Goal: Task Accomplishment & Management: Manage account settings

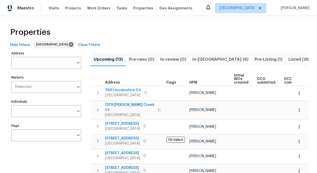
scroll to position [0, 111]
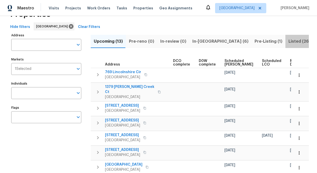
click at [288, 41] on span "Listed (26)" at bounding box center [299, 41] width 22 height 7
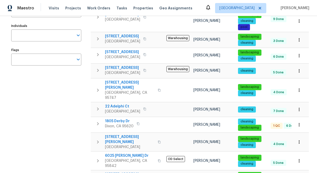
scroll to position [76, 0]
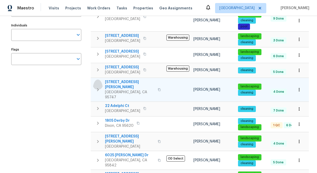
click at [100, 87] on icon "button" at bounding box center [98, 90] width 6 height 6
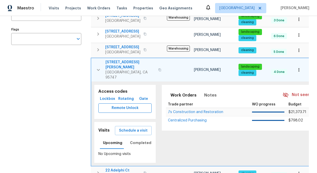
scroll to position [100, 0]
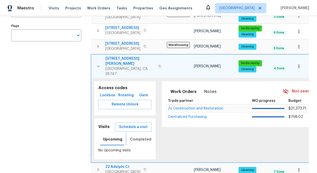
click at [144, 137] on span "Completed" at bounding box center [140, 140] width 21 height 6
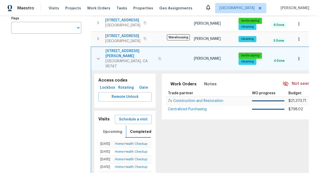
scroll to position [108, 0]
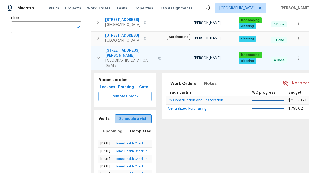
click at [136, 116] on span "Schedule a visit" at bounding box center [133, 119] width 29 height 6
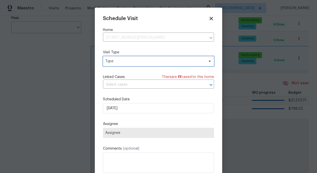
click at [118, 57] on span "Type" at bounding box center [158, 61] width 111 height 10
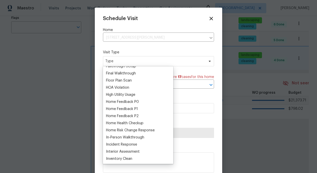
scroll to position [127, 0]
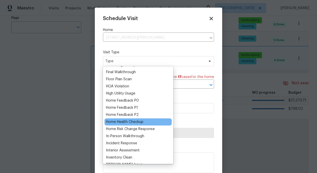
click at [125, 121] on div "Home Health Checkup" at bounding box center [124, 122] width 37 height 5
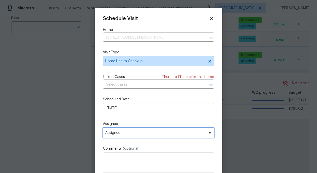
click at [150, 133] on span "Assignee" at bounding box center [155, 133] width 100 height 4
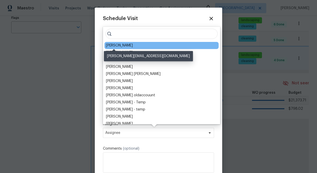
click at [119, 45] on div "[PERSON_NAME]" at bounding box center [119, 45] width 27 height 5
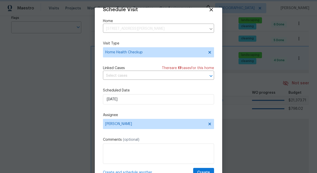
scroll to position [20, 0]
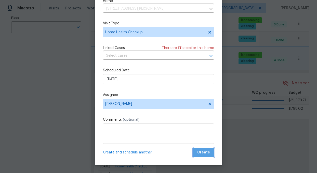
click at [206, 155] on span "Create" at bounding box center [203, 153] width 13 height 6
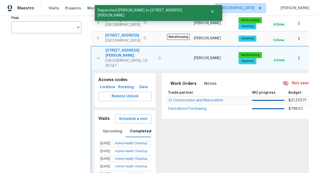
scroll to position [0, 0]
click at [98, 55] on icon "button" at bounding box center [98, 58] width 6 height 6
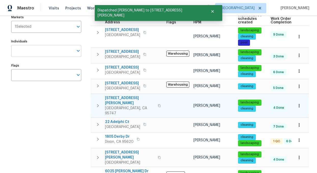
scroll to position [58, 0]
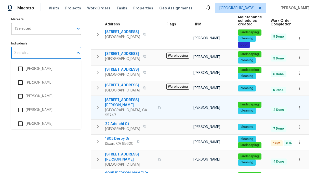
click at [21, 50] on input "Individuals" at bounding box center [42, 53] width 62 height 12
click at [28, 56] on input "Individuals" at bounding box center [42, 53] width 62 height 12
click at [29, 54] on input "Individuals" at bounding box center [42, 53] width 62 height 12
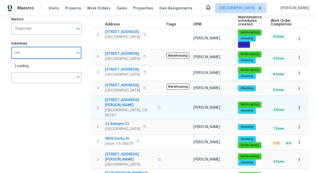
type input "toni"
click at [25, 69] on input "checkbox" at bounding box center [20, 69] width 11 height 11
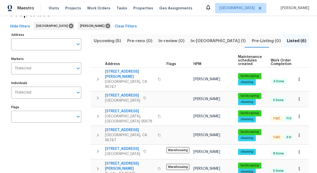
scroll to position [27, 0]
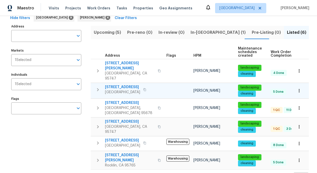
click at [98, 88] on icon "button" at bounding box center [98, 89] width 2 height 3
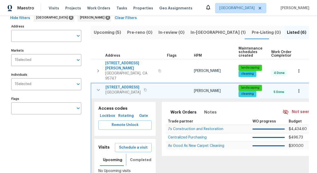
click at [139, 157] on span "Completed" at bounding box center [140, 160] width 21 height 6
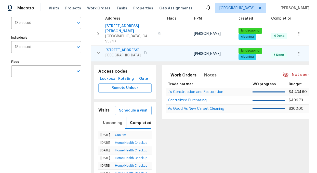
scroll to position [72, 0]
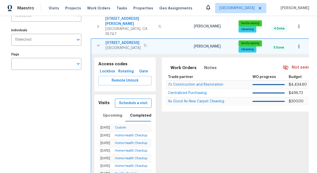
click at [126, 100] on span "Schedule a visit" at bounding box center [133, 103] width 29 height 6
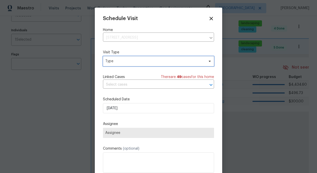
click at [115, 59] on span "Type" at bounding box center [154, 61] width 99 height 5
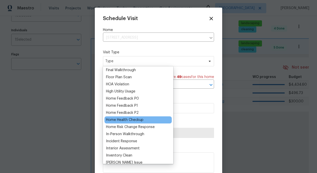
scroll to position [130, 0]
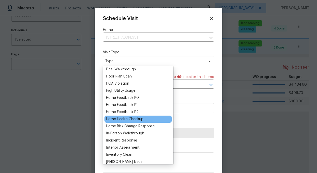
click at [130, 121] on div "Home Health Checkup" at bounding box center [124, 119] width 37 height 5
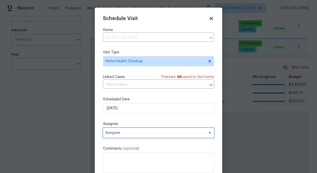
click at [141, 132] on span "Assignee" at bounding box center [155, 133] width 100 height 4
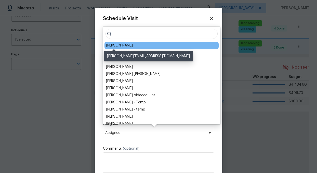
click at [109, 47] on div "[PERSON_NAME]" at bounding box center [119, 45] width 27 height 5
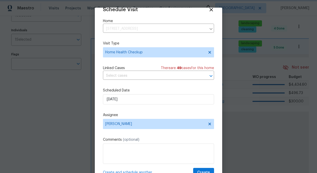
scroll to position [20, 0]
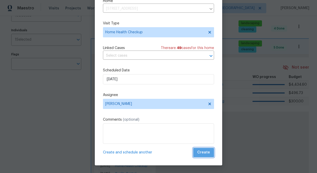
click at [206, 150] on span "Create" at bounding box center [203, 153] width 13 height 6
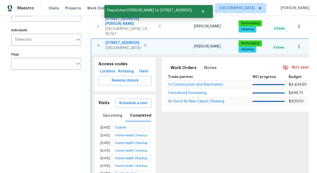
scroll to position [0, 0]
click at [97, 45] on icon "button" at bounding box center [98, 46] width 3 height 2
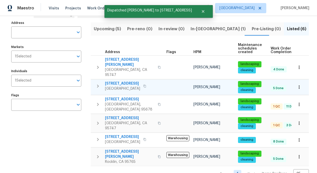
scroll to position [27, 0]
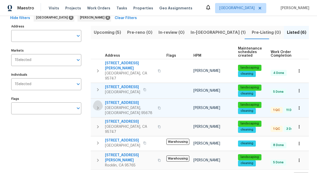
click at [99, 105] on icon "button" at bounding box center [98, 108] width 6 height 6
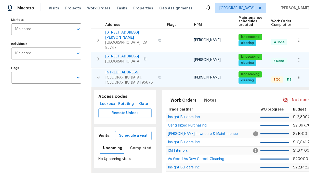
scroll to position [59, 0]
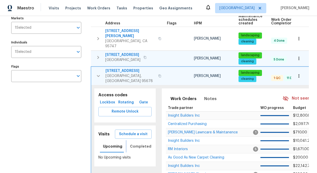
click at [141, 144] on span "Completed" at bounding box center [140, 147] width 21 height 6
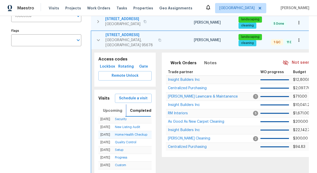
scroll to position [0, 0]
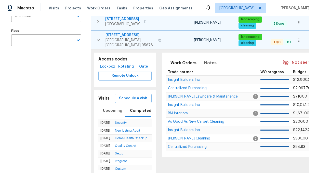
click at [98, 37] on icon "button" at bounding box center [98, 40] width 6 height 6
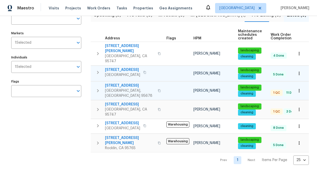
scroll to position [27, 0]
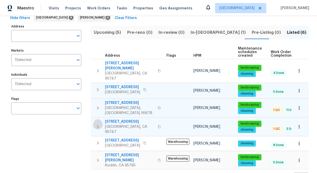
click at [98, 124] on icon "button" at bounding box center [98, 127] width 6 height 6
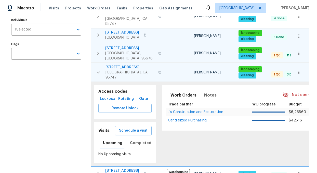
scroll to position [87, 0]
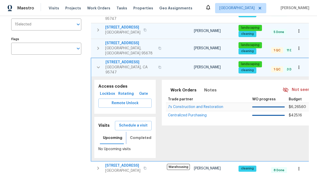
click at [143, 135] on span "Completed" at bounding box center [140, 138] width 21 height 6
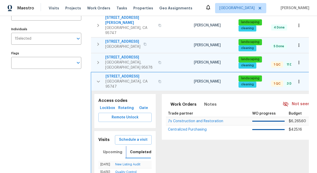
scroll to position [69, 0]
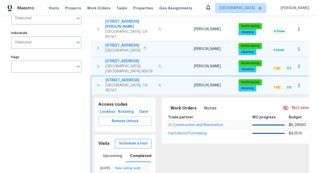
click at [131, 141] on span "Schedule a visit" at bounding box center [133, 144] width 29 height 6
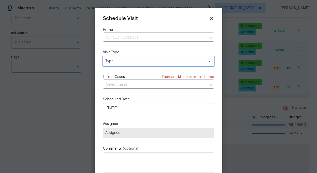
click at [124, 60] on span "Type" at bounding box center [154, 61] width 99 height 5
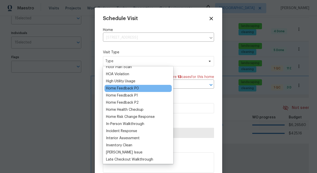
scroll to position [140, 0]
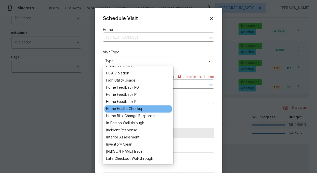
click at [119, 109] on div "Home Health Checkup" at bounding box center [124, 109] width 37 height 5
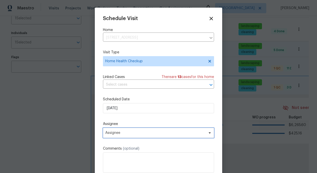
click at [135, 132] on span "Assignee" at bounding box center [155, 133] width 100 height 4
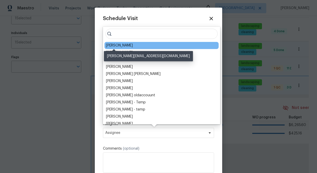
click at [116, 45] on div "[PERSON_NAME]" at bounding box center [119, 45] width 27 height 5
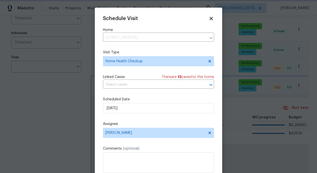
scroll to position [9, 0]
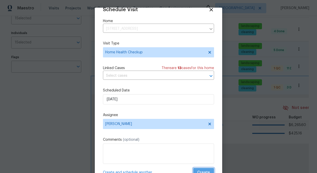
click at [205, 170] on span "Create" at bounding box center [203, 173] width 13 height 6
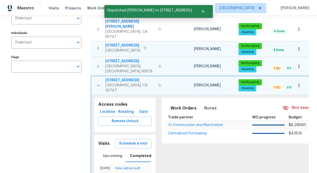
click at [98, 83] on icon "button" at bounding box center [98, 86] width 6 height 6
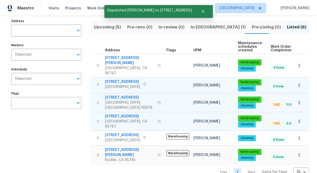
scroll to position [27, 0]
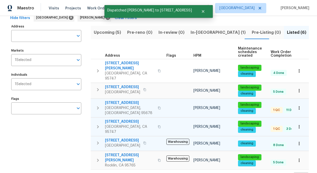
click at [99, 140] on icon "button" at bounding box center [98, 143] width 6 height 6
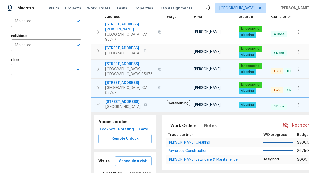
scroll to position [72, 0]
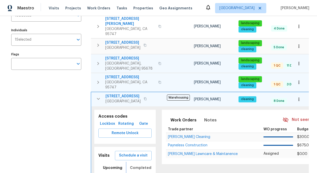
click at [138, 165] on span "Completed" at bounding box center [140, 168] width 21 height 6
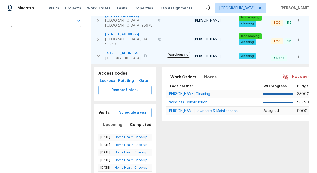
scroll to position [115, 0]
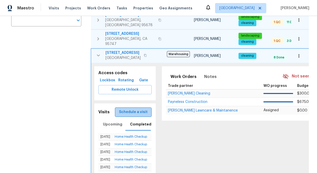
click at [145, 109] on span "Schedule a visit" at bounding box center [133, 112] width 29 height 6
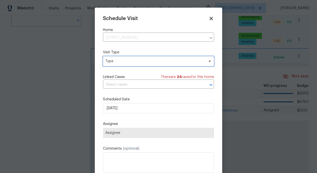
click at [140, 60] on span "Type" at bounding box center [154, 61] width 99 height 5
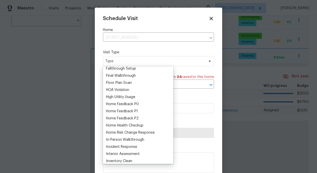
scroll to position [125, 0]
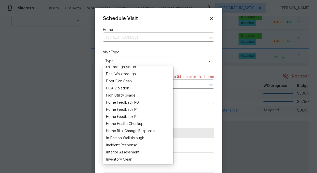
click at [132, 125] on div "Home Health Checkup" at bounding box center [124, 124] width 37 height 5
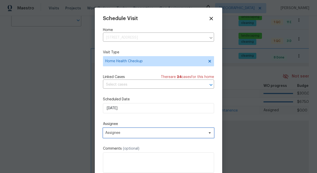
click at [138, 133] on span "Assignee" at bounding box center [155, 133] width 100 height 4
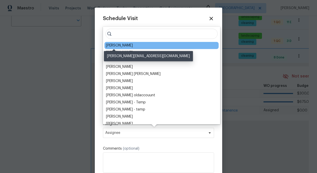
click at [120, 46] on div "[PERSON_NAME]" at bounding box center [119, 45] width 27 height 5
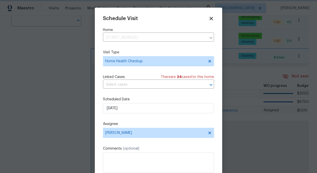
scroll to position [9, 0]
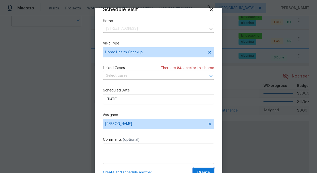
click at [205, 170] on span "Create" at bounding box center [203, 173] width 13 height 6
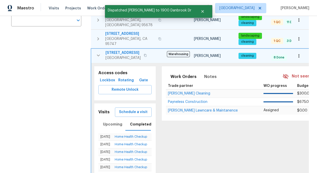
click at [98, 52] on icon "button" at bounding box center [98, 55] width 6 height 6
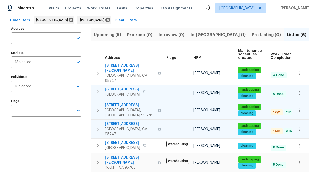
scroll to position [25, 0]
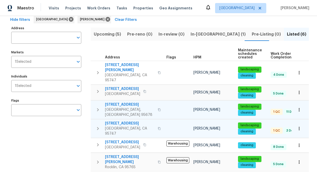
click at [125, 102] on span "509 Brookwood Rd" at bounding box center [130, 104] width 50 height 5
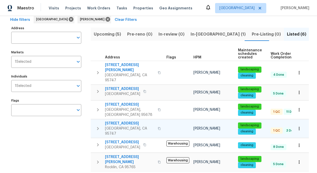
click at [124, 121] on span "7001 Nobleboro Way" at bounding box center [130, 123] width 50 height 5
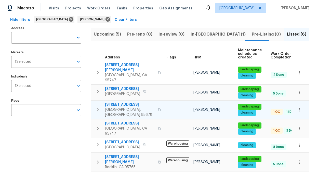
click at [125, 102] on span "509 Brookwood Rd" at bounding box center [130, 104] width 50 height 5
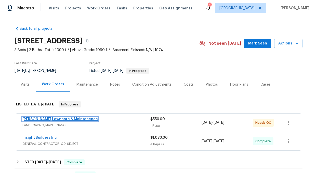
click at [65, 120] on link "[PERSON_NAME] Lawncare & Maintanence" at bounding box center [59, 120] width 75 height 4
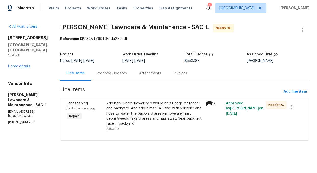
click at [207, 103] on icon at bounding box center [208, 104] width 5 height 5
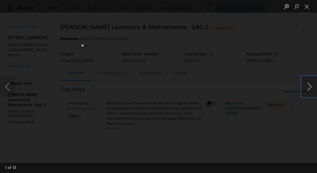
click at [310, 89] on button "Next image" at bounding box center [309, 87] width 15 height 20
click at [306, 91] on button "Next image" at bounding box center [309, 87] width 15 height 20
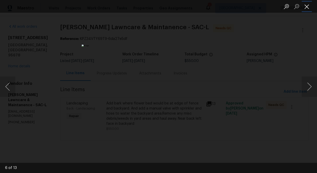
click at [306, 8] on button "Close lightbox" at bounding box center [307, 6] width 10 height 9
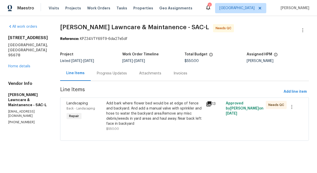
click at [162, 111] on div "Add bark where flower bed would be at edge of fence and backyard. And add a man…" at bounding box center [154, 113] width 97 height 25
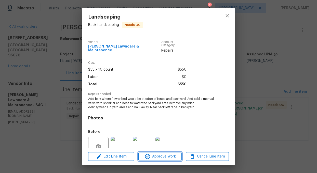
click at [166, 157] on span "Approve Work" at bounding box center [160, 157] width 40 height 6
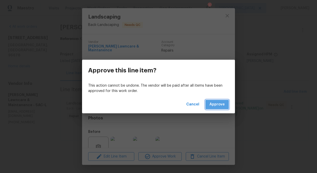
click at [224, 103] on span "Approve" at bounding box center [216, 105] width 15 height 6
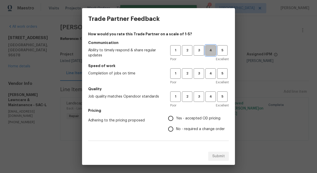
click at [212, 51] on span "4" at bounding box center [210, 51] width 9 height 6
click at [210, 74] on span "4" at bounding box center [210, 74] width 9 height 6
click at [212, 98] on span "4" at bounding box center [210, 97] width 9 height 6
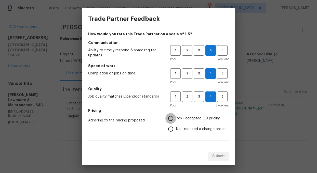
click at [174, 118] on input "Yes - accepted OD pricing" at bounding box center [170, 118] width 11 height 11
radio input "true"
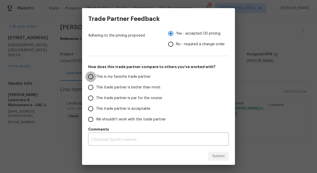
drag, startPoint x: 90, startPoint y: 76, endPoint x: 182, endPoint y: 124, distance: 103.7
click at [90, 76] on input "This is my favorite trade partner" at bounding box center [90, 77] width 11 height 11
click at [217, 157] on span "Submit" at bounding box center [218, 157] width 12 height 6
radio input "true"
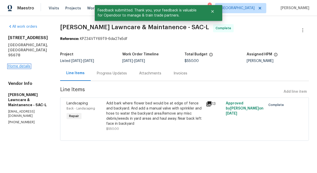
click at [21, 65] on link "Home details" at bounding box center [19, 67] width 22 height 4
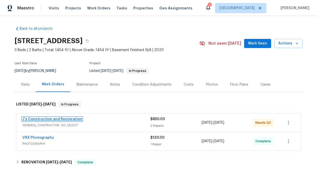
click at [61, 119] on link "J's Construction and Restoration" at bounding box center [52, 120] width 60 height 4
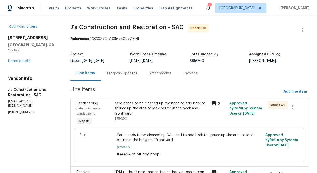
click at [169, 106] on div "Yard needs to be cleaned up. We need to add bark to spruce up the area to look …" at bounding box center [161, 108] width 92 height 15
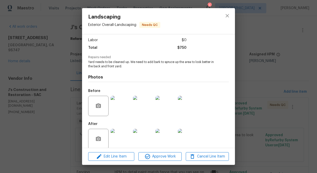
scroll to position [34, 0]
click at [118, 139] on img at bounding box center [121, 139] width 20 height 20
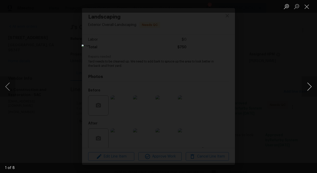
click at [311, 90] on button "Next image" at bounding box center [309, 87] width 15 height 20
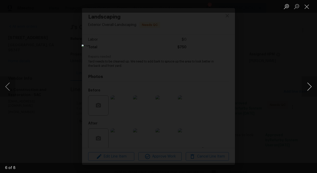
click at [311, 90] on button "Next image" at bounding box center [309, 87] width 15 height 20
click at [306, 8] on button "Close lightbox" at bounding box center [307, 6] width 10 height 9
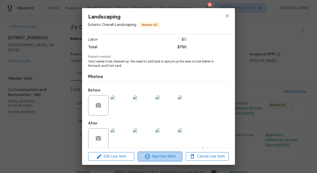
click at [163, 157] on span "Approve Work" at bounding box center [160, 157] width 40 height 6
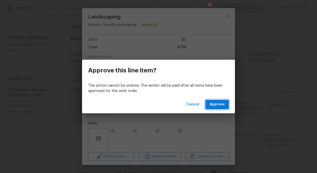
click at [219, 104] on span "Approve" at bounding box center [216, 105] width 15 height 6
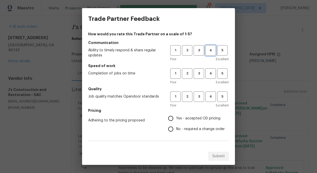
click at [210, 51] on span "4" at bounding box center [210, 51] width 9 height 6
click at [207, 74] on span "4" at bounding box center [210, 74] width 9 height 6
click at [207, 100] on button "4" at bounding box center [210, 97] width 10 height 10
click at [170, 119] on input "Yes - accepted OD pricing" at bounding box center [170, 118] width 11 height 11
radio input "true"
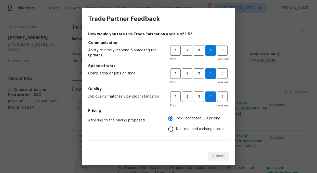
scroll to position [85, 0]
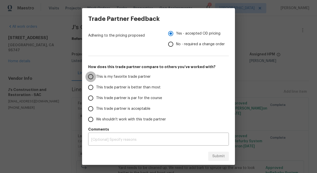
click at [92, 75] on input "This is my favorite trade partner" at bounding box center [90, 77] width 11 height 11
click at [219, 158] on span "Submit" at bounding box center [218, 157] width 12 height 6
radio input "true"
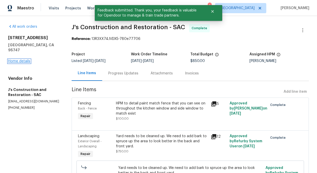
click at [16, 60] on link "Home details" at bounding box center [19, 62] width 22 height 4
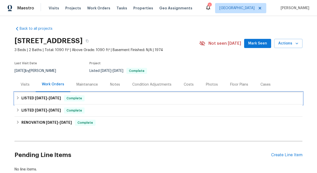
click at [39, 98] on span "[DATE]" at bounding box center [41, 99] width 12 height 4
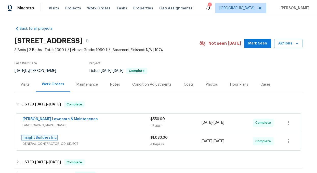
click at [37, 138] on link "Insight Builders Inc" at bounding box center [39, 138] width 34 height 4
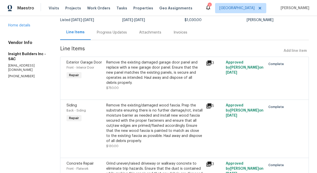
scroll to position [42, 0]
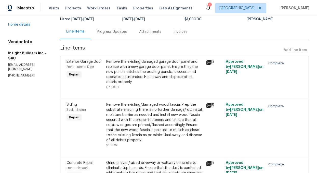
click at [210, 62] on icon at bounding box center [208, 62] width 5 height 5
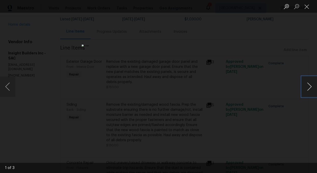
click at [309, 89] on button "Next image" at bounding box center [309, 87] width 15 height 20
click at [8, 83] on button "Previous image" at bounding box center [7, 87] width 15 height 20
click at [9, 83] on button "Previous image" at bounding box center [7, 87] width 15 height 20
click at [312, 90] on button "Next image" at bounding box center [309, 87] width 15 height 20
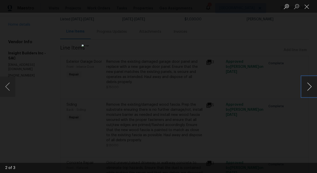
click at [312, 90] on button "Next image" at bounding box center [309, 87] width 15 height 20
click at [306, 8] on button "Close lightbox" at bounding box center [307, 6] width 10 height 9
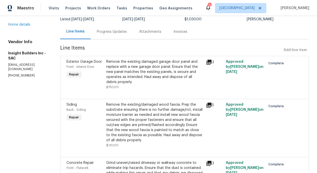
click at [176, 118] on div "Remove the existing/damaged wood fascia. Prep the substrate ensuring there is n…" at bounding box center [154, 122] width 97 height 41
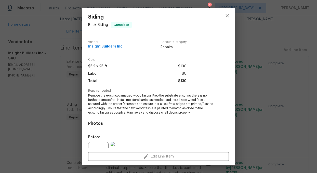
scroll to position [53, 0]
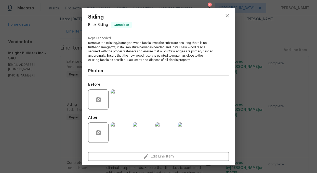
click at [187, 137] on img at bounding box center [188, 133] width 20 height 20
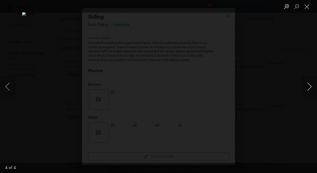
click at [310, 84] on button "Next image" at bounding box center [309, 87] width 15 height 20
click at [307, 7] on button "Close lightbox" at bounding box center [307, 6] width 10 height 9
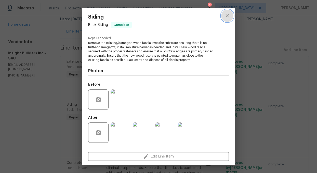
click at [227, 16] on icon "close" at bounding box center [226, 15] width 3 height 3
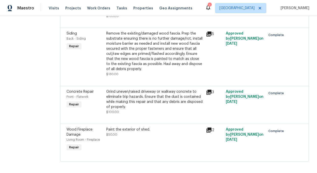
scroll to position [116, 0]
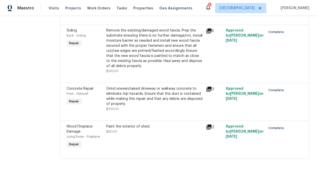
click at [210, 90] on icon at bounding box center [209, 89] width 6 height 6
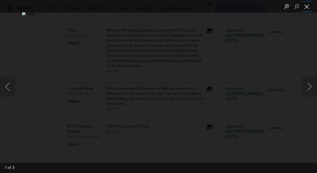
click at [307, 6] on button "Close lightbox" at bounding box center [307, 6] width 10 height 9
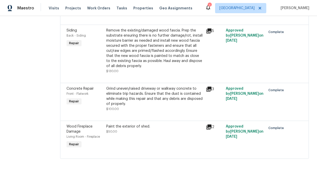
click at [146, 128] on div "Paint the exterior of shed." at bounding box center [154, 126] width 97 height 5
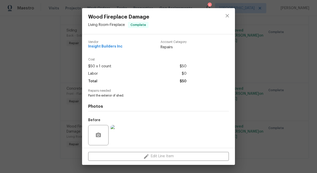
scroll to position [36, 0]
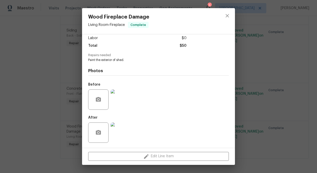
click at [118, 136] on img at bounding box center [121, 133] width 20 height 20
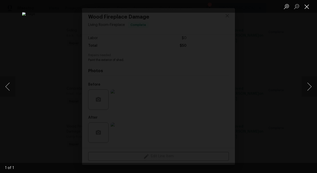
click at [306, 6] on button "Close lightbox" at bounding box center [307, 6] width 10 height 9
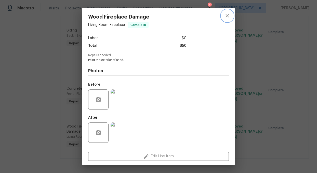
click at [230, 15] on icon "close" at bounding box center [227, 16] width 6 height 6
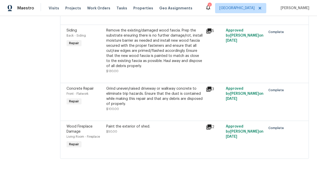
scroll to position [0, 0]
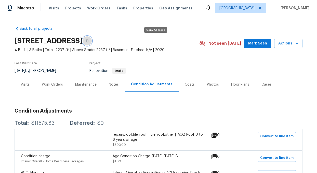
click at [89, 40] on icon "button" at bounding box center [87, 40] width 3 height 3
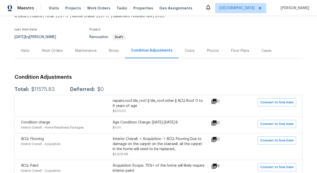
scroll to position [33, 0]
click at [185, 51] on div "Costs" at bounding box center [190, 51] width 10 height 5
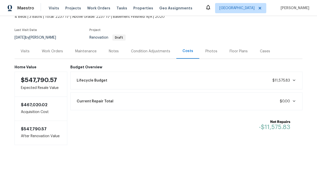
click at [293, 79] on icon at bounding box center [294, 80] width 4 height 4
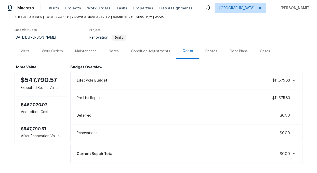
click at [159, 50] on div "Condition Adjustments" at bounding box center [150, 51] width 39 height 5
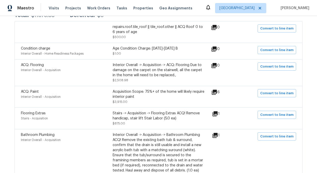
scroll to position [111, 0]
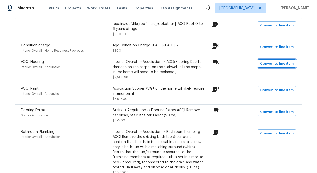
click at [272, 63] on span "Convert to line item" at bounding box center [276, 64] width 33 height 6
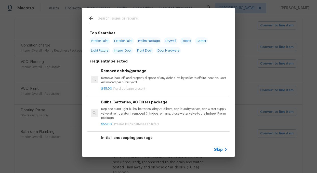
click at [222, 150] on span "Skip" at bounding box center [218, 149] width 9 height 5
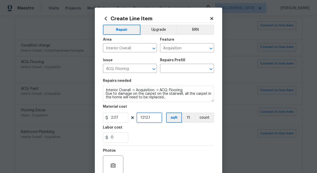
type input "1212.07"
drag, startPoint x: 140, startPoint y: 118, endPoint x: 153, endPoint y: 116, distance: 12.9
click at [153, 116] on input "1212.07" at bounding box center [149, 118] width 25 height 10
click at [210, 47] on icon "Open" at bounding box center [211, 49] width 6 height 6
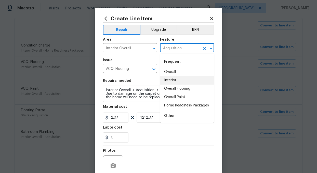
click at [171, 80] on li "Interior" at bounding box center [187, 80] width 54 height 8
type input "Interior"
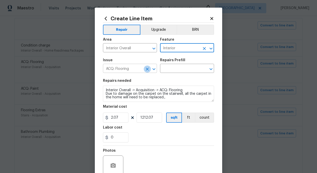
click at [147, 69] on icon "Clear" at bounding box center [147, 69] width 3 height 3
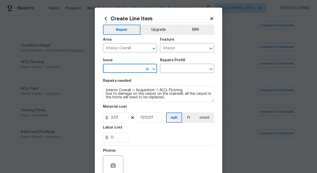
click at [131, 70] on input "text" at bounding box center [123, 69] width 40 height 8
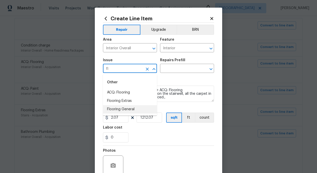
click at [120, 109] on li "Flooring General" at bounding box center [130, 109] width 54 height 8
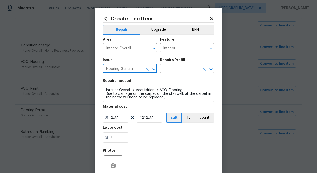
type input "Flooring General"
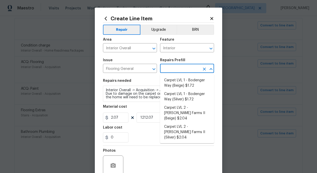
click at [180, 68] on input "text" at bounding box center [180, 69] width 40 height 8
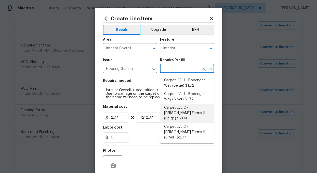
click at [181, 112] on li "Carpet LVL 2 - [PERSON_NAME] Farms II (Beige) $2.04" at bounding box center [187, 113] width 54 height 19
type input "Overall Flooring"
type input "Carpet LVL 2 - [PERSON_NAME] Farms II (Beige) $2.04"
type textarea "Install new carpet ([PERSON_NAME] Farms II - 749 Stony Glade) at all previously…"
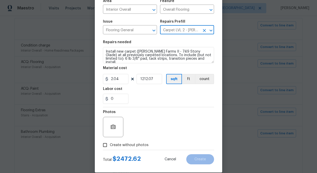
scroll to position [46, 0]
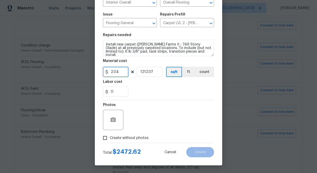
click at [127, 74] on input "2.04" at bounding box center [115, 72] width 25 height 10
type input "1"
click at [156, 98] on section "Repairs needed Install new carpet ([PERSON_NAME] Farms II - 749 Stony Glade) at…" at bounding box center [158, 65] width 111 height 70
click at [104, 139] on input "Create without photos" at bounding box center [105, 138] width 10 height 10
checkbox input "true"
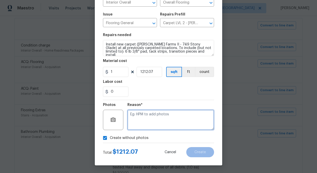
click at [143, 118] on textarea at bounding box center [170, 120] width 87 height 20
type textarea "add"
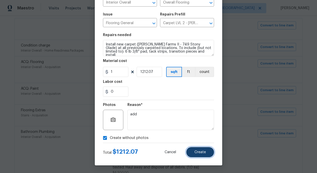
click at [200, 149] on button "Create" at bounding box center [200, 152] width 28 height 10
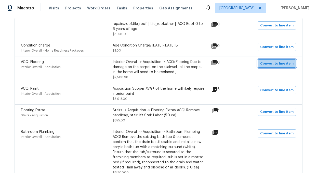
click at [280, 66] on span "Convert to line item" at bounding box center [276, 64] width 33 height 6
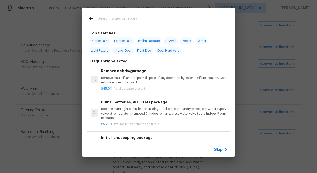
click at [219, 149] on span "Skip" at bounding box center [218, 149] width 9 height 5
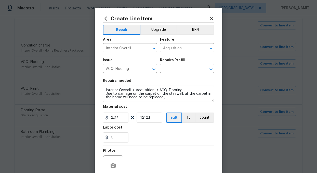
click at [211, 18] on icon at bounding box center [211, 18] width 5 height 5
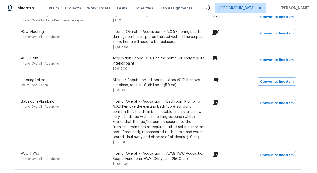
scroll to position [142, 0]
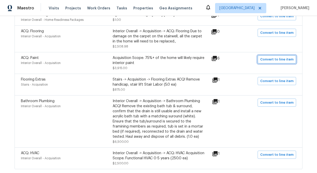
click at [278, 59] on span "Convert to line item" at bounding box center [276, 60] width 33 height 6
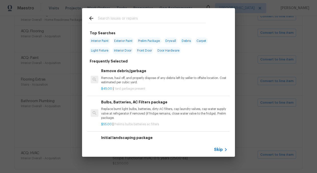
click at [221, 149] on span "Skip" at bounding box center [218, 149] width 9 height 5
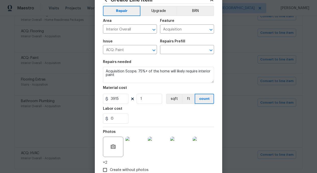
scroll to position [18, 0]
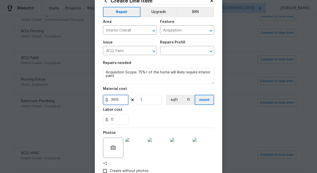
click at [110, 101] on input "3915" at bounding box center [115, 100] width 25 height 10
drag, startPoint x: 110, startPoint y: 101, endPoint x: 120, endPoint y: 100, distance: 10.2
click at [120, 100] on input "3915" at bounding box center [115, 100] width 25 height 10
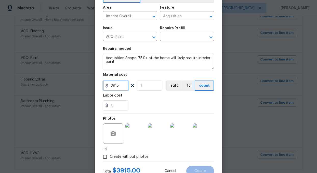
scroll to position [33, 0]
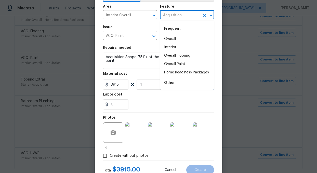
click at [193, 15] on input "Acquisition" at bounding box center [180, 15] width 40 height 8
click at [176, 65] on li "Overall Paint" at bounding box center [187, 64] width 54 height 8
type input "Overall Paint"
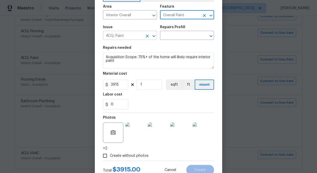
click at [135, 37] on input "ACQ: Paint" at bounding box center [123, 36] width 40 height 8
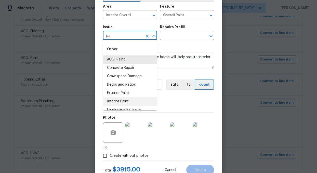
click at [122, 101] on li "Interior Paint" at bounding box center [130, 102] width 54 height 8
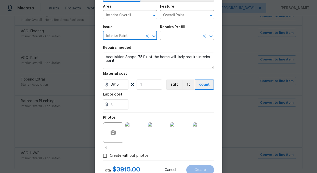
type input "Interior Paint"
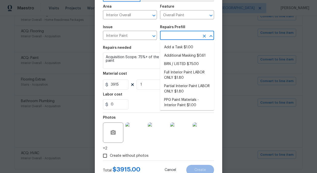
click at [169, 34] on input "text" at bounding box center [180, 36] width 40 height 8
click at [180, 73] on li "Full Interior Paint LABOR ONLY $1.80" at bounding box center [187, 76] width 54 height 14
type input "Full Interior Paint LABOR ONLY $1.80"
type textarea "Full Interior paint - (walls, ceilings, trim, and doors) - PAINT PROVIDED BY OP…"
type input "1.8"
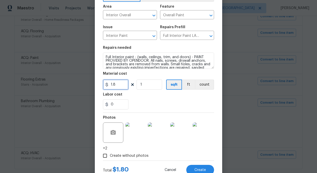
click at [119, 85] on input "1.8" at bounding box center [115, 85] width 25 height 10
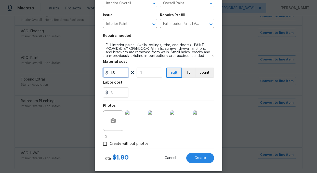
scroll to position [46, 0]
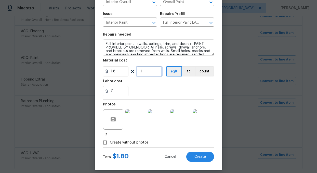
click at [149, 72] on input "1" at bounding box center [149, 71] width 25 height 10
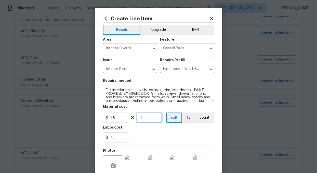
click at [150, 118] on input "1" at bounding box center [149, 118] width 25 height 10
type input "2237"
click at [147, 139] on div "0" at bounding box center [158, 138] width 111 height 10
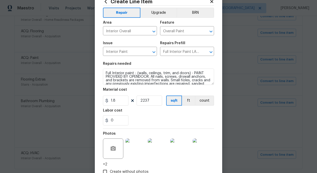
scroll to position [51, 0]
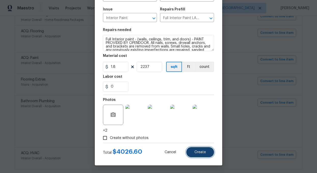
click at [199, 153] on span "Create" at bounding box center [199, 153] width 11 height 4
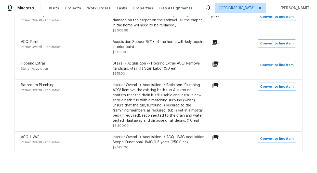
scroll to position [159, 0]
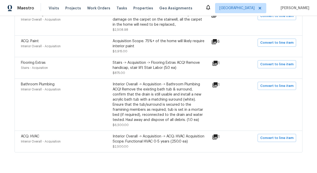
click at [218, 65] on icon at bounding box center [215, 63] width 6 height 6
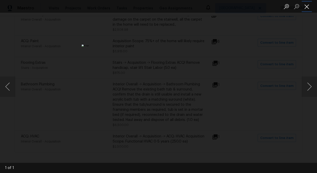
click at [306, 6] on button "Close lightbox" at bounding box center [307, 6] width 10 height 9
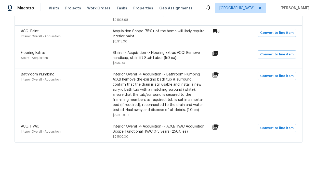
scroll to position [174, 0]
click at [277, 73] on span "Convert to line item" at bounding box center [276, 76] width 33 height 6
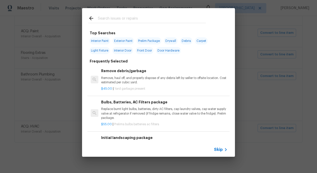
click at [218, 149] on span "Skip" at bounding box center [218, 149] width 9 height 5
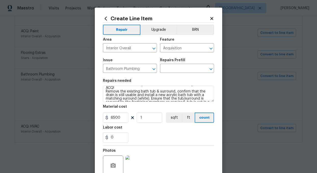
scroll to position [0, 0]
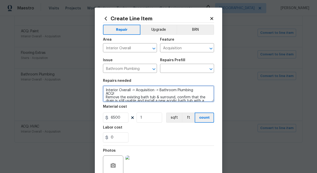
click at [119, 94] on textarea "Interior Overall -> Acquisition -> Bathroom Plumbing ACQ! Remove the existing b…" at bounding box center [158, 94] width 111 height 16
click at [156, 90] on textarea "Interior Overall -> Acquisition -> Bathroom Plumbing Remove the existing bath t…" at bounding box center [158, 94] width 111 height 16
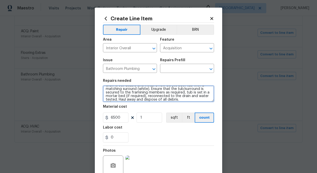
scroll to position [16, 0]
click at [130, 89] on textarea "Interior Overall -> > Bathroom Plumbing Remove the existing bath tub & surround…" at bounding box center [158, 94] width 111 height 16
click at [139, 97] on textarea "Interior Overall -> > Bathroom Plumbing Remove the existing bath tub & surround…" at bounding box center [158, 94] width 111 height 16
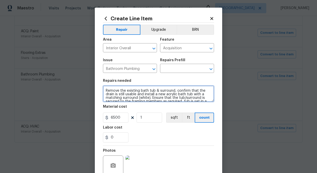
scroll to position [6, 0]
click at [133, 95] on textarea "Interior Overall -> > Bathroom Plumbing Remove the existing bath tub & surround…" at bounding box center [158, 94] width 111 height 16
type textarea "Interior Overall -> > Bathroom Plumbing Remove the existing bath tub & surround…"
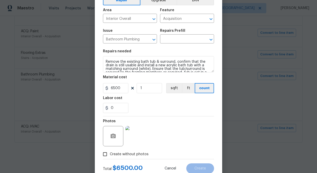
scroll to position [46, 0]
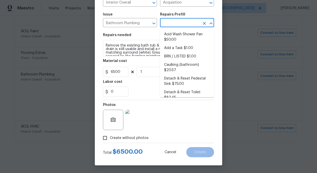
click at [174, 23] on input "text" at bounding box center [180, 23] width 40 height 8
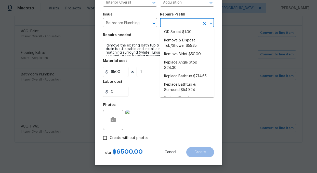
scroll to position [131, 0]
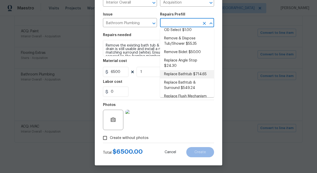
click at [179, 70] on li "Replace Bathtub $714.65" at bounding box center [187, 74] width 54 height 8
type input "Plumbing"
type textarea "Remove the existing bath tub, confirm that the drain is still usable and instal…"
type input "Replace Bathtub $714.65"
type input "714.65"
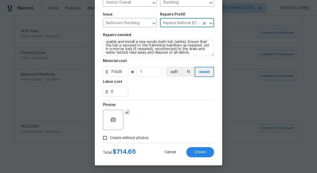
scroll to position [0, 0]
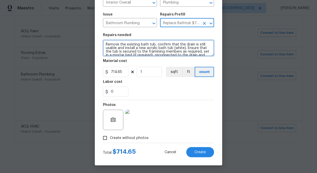
click at [105, 44] on textarea "Remove the existing bath tub, confirm that the drain is still usable and instal…" at bounding box center [158, 48] width 111 height 16
paste textarea "Remove the existing bath tub & surround, confirm that the drain is still usable…"
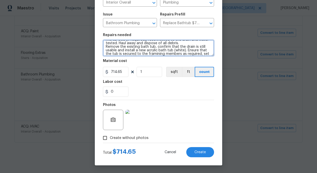
scroll to position [20, 0]
type textarea "Remove the existing bath tub & surround, confirm that the drain is still usable…"
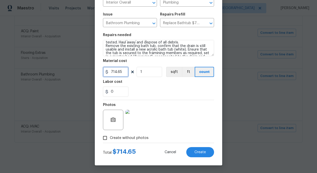
click at [123, 72] on input "714.65" at bounding box center [115, 72] width 25 height 10
type input "6500"
click at [137, 123] on img at bounding box center [135, 120] width 20 height 20
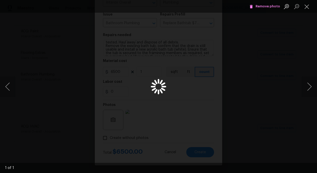
click at [137, 123] on div "Lightbox" at bounding box center [158, 86] width 317 height 173
click at [307, 5] on button "Close lightbox" at bounding box center [307, 6] width 10 height 9
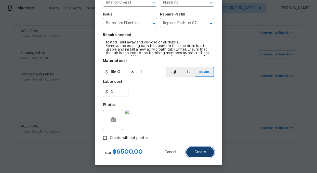
click at [200, 154] on span "Create" at bounding box center [199, 153] width 11 height 4
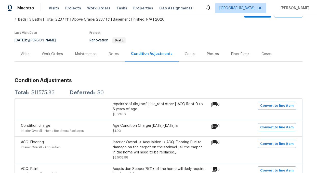
scroll to position [0, 0]
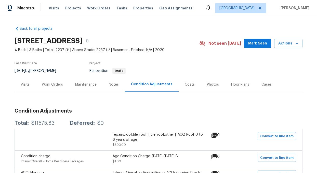
click at [57, 83] on div "Work Orders" at bounding box center [52, 84] width 21 height 5
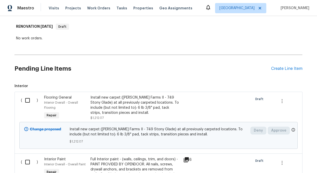
scroll to position [77, 0]
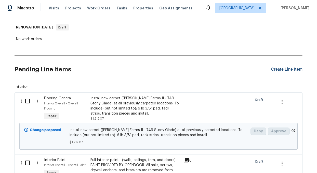
click at [277, 69] on div "Create Line Item" at bounding box center [286, 69] width 31 height 5
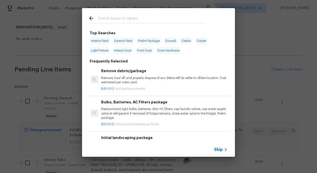
click at [189, 41] on span "Debris" at bounding box center [186, 40] width 12 height 7
type input "Debris"
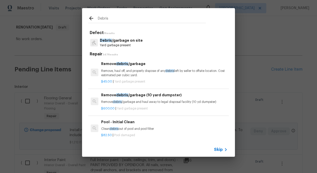
click at [132, 73] on p "Remove, haul off, and properly dispose of any debris left by seller to offsite …" at bounding box center [164, 73] width 126 height 9
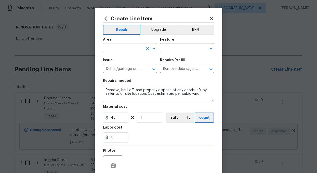
click at [110, 51] on input "text" at bounding box center [123, 49] width 40 height 8
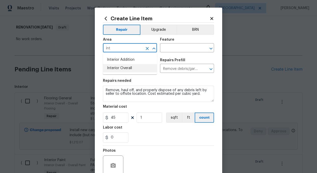
click at [119, 68] on li "Interior Overall" at bounding box center [130, 68] width 54 height 8
type input "Interior Overall"
click at [184, 46] on input "text" at bounding box center [180, 49] width 40 height 8
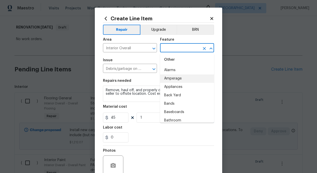
scroll to position [88, 0]
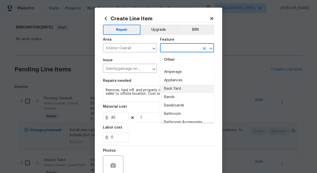
click at [168, 86] on li "Back Yard" at bounding box center [187, 89] width 54 height 8
type input "Back Yard"
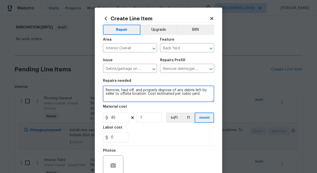
click at [205, 96] on textarea "Remove, haul off, and properly dispose of any debris left by seller to offsite …" at bounding box center [158, 94] width 111 height 16
click at [163, 99] on textarea "Remove, haul off, and properly dispose of any debris left by seller to offsite …" at bounding box center [158, 94] width 111 height 16
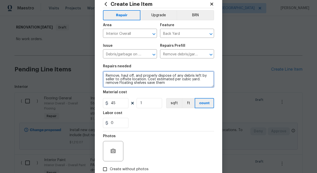
scroll to position [19, 0]
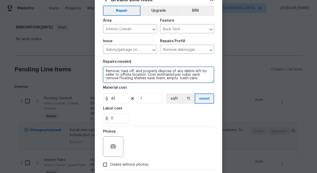
type textarea "Remove, haul off, and properly dispose of any debris left by seller to offsite …"
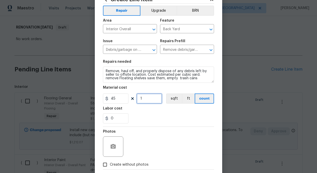
click at [151, 99] on input "1" at bounding box center [149, 99] width 25 height 10
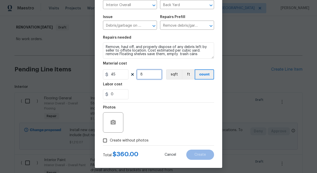
scroll to position [46, 0]
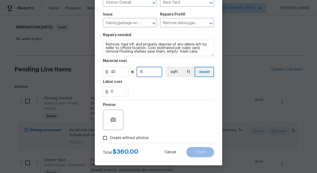
type input "8"
click at [105, 139] on input "Create without photos" at bounding box center [105, 138] width 10 height 10
checkbox input "true"
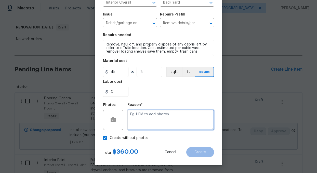
click at [145, 122] on textarea at bounding box center [170, 120] width 87 height 20
type textarea "add"
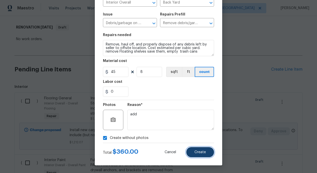
click at [205, 152] on span "Create" at bounding box center [199, 153] width 11 height 4
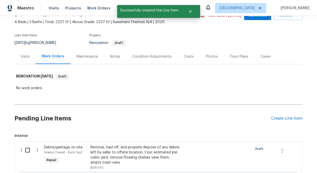
scroll to position [77, 0]
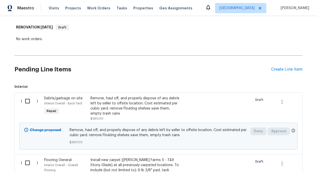
click at [111, 109] on div "Remove, haul off, and properly dispose of any debris left by seller to offsite …" at bounding box center [135, 106] width 90 height 20
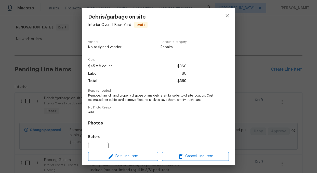
click at [122, 98] on span "Remove, haul off, and properly dispose of any debris left by seller to offsite …" at bounding box center [151, 98] width 127 height 9
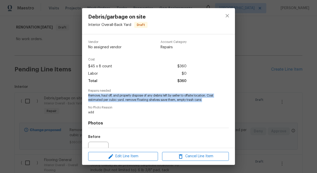
click at [122, 98] on span "Remove, haul off, and properly dispose of any debris left by seller to offsite …" at bounding box center [151, 98] width 127 height 9
copy span "Remove, haul off, and properly dispose of any debris left by seller to offsite …"
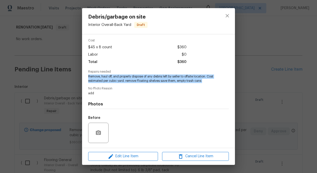
scroll to position [52, 0]
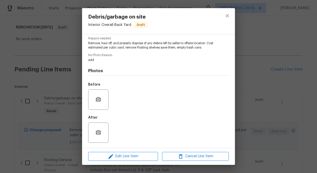
click at [249, 72] on div "Debris/garbage on site Interior Overall - Back Yard Draft Vendor No assigned ve…" at bounding box center [158, 86] width 317 height 173
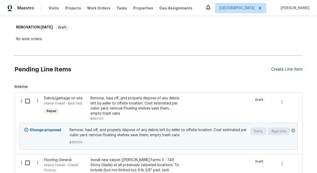
click at [284, 69] on div "Create Line Item" at bounding box center [286, 69] width 31 height 5
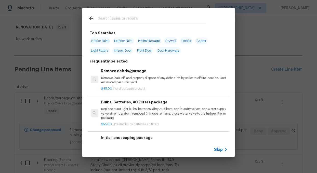
click at [119, 18] on input "text" at bounding box center [152, 19] width 108 height 8
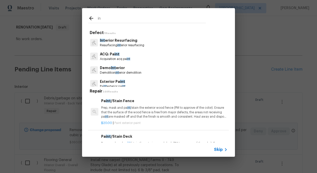
type input "i"
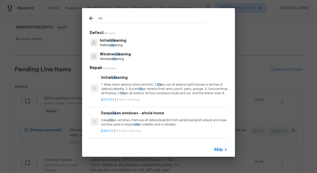
type input "cle"
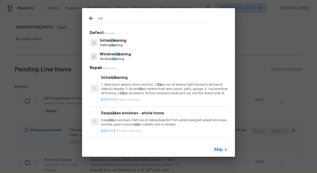
click at [114, 40] on span "cle" at bounding box center [113, 41] width 6 height 4
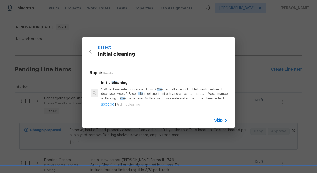
click at [110, 93] on p "1. Wipe down exterior doors and trim. 2. Cle an out all exterior light fixtures…" at bounding box center [164, 94] width 126 height 13
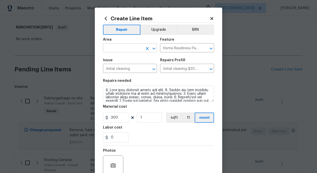
click at [121, 48] on input "text" at bounding box center [123, 49] width 40 height 8
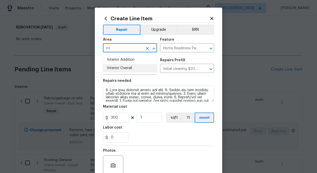
click at [115, 73] on ul "Interior Addition Interior Overall" at bounding box center [130, 64] width 54 height 21
click at [117, 67] on li "Interior Overall" at bounding box center [130, 68] width 54 height 8
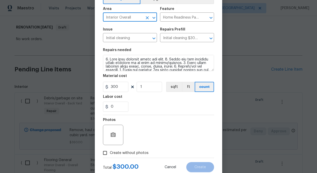
scroll to position [46, 0]
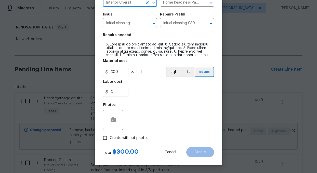
type input "Interior Overall"
click at [105, 138] on input "Create without photos" at bounding box center [105, 138] width 10 height 10
checkbox input "true"
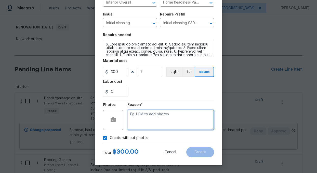
click at [150, 119] on textarea at bounding box center [170, 120] width 87 height 20
type textarea "add"
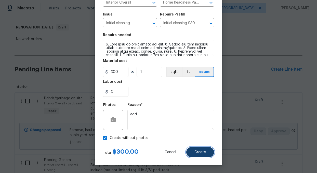
click at [202, 153] on span "Create" at bounding box center [199, 153] width 11 height 4
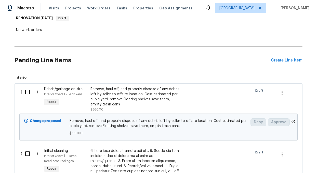
scroll to position [88, 0]
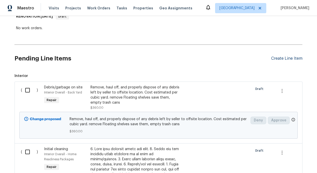
click at [274, 59] on div "Create Line Item" at bounding box center [286, 58] width 31 height 5
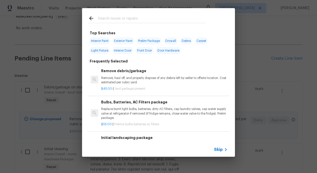
click at [218, 149] on span "Skip" at bounding box center [218, 149] width 9 height 5
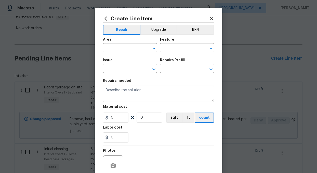
click at [211, 18] on icon at bounding box center [211, 18] width 3 height 3
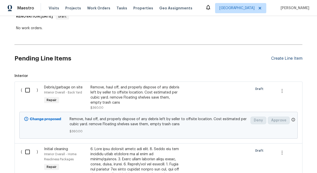
click at [295, 57] on div "Create Line Item" at bounding box center [286, 58] width 31 height 5
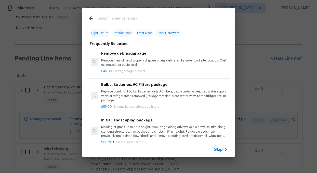
scroll to position [19, 0]
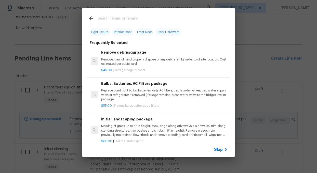
click at [134, 95] on p "Replace burnt light bulbs, batteries, dirty AC filters, cap laundry valves, cap…" at bounding box center [164, 95] width 126 height 13
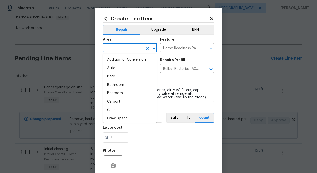
click at [119, 46] on input "text" at bounding box center [123, 49] width 40 height 8
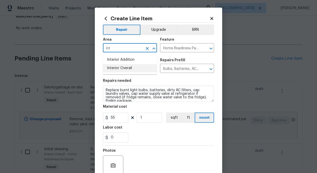
click at [114, 67] on li "Interior Overall" at bounding box center [130, 68] width 54 height 8
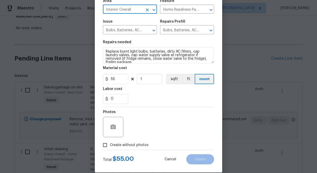
scroll to position [46, 0]
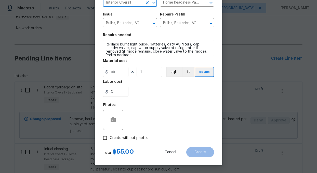
type input "Interior Overall"
click at [108, 139] on input "Create without photos" at bounding box center [105, 138] width 10 height 10
checkbox input "true"
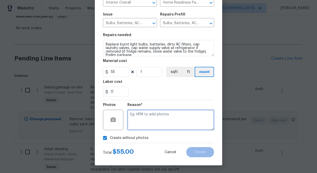
click at [162, 118] on textarea at bounding box center [170, 120] width 87 height 20
type textarea "add"
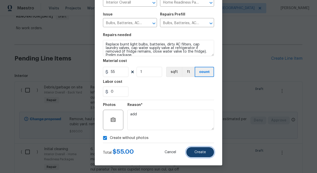
click at [198, 152] on span "Create" at bounding box center [199, 153] width 11 height 4
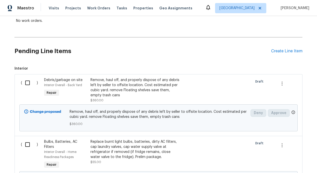
scroll to position [0, 0]
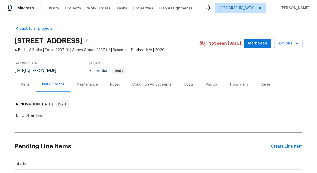
click at [185, 85] on div "Costs" at bounding box center [189, 84] width 10 height 5
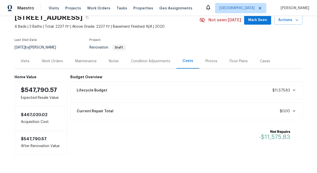
scroll to position [36, 0]
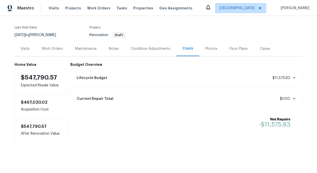
click at [52, 47] on div "Work Orders" at bounding box center [52, 48] width 21 height 5
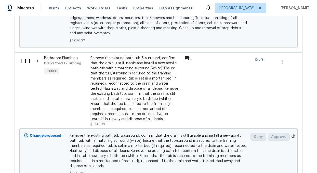
scroll to position [679, 0]
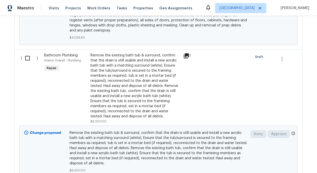
click at [141, 93] on div "Remove the existing bath tub & surround, confirm that the drain is still usable…" at bounding box center [135, 86] width 90 height 66
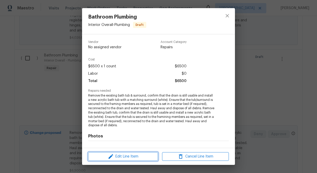
click at [129, 155] on span "Edit Line Item" at bounding box center [123, 157] width 67 height 6
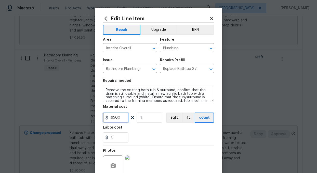
click at [124, 118] on input "6500" at bounding box center [115, 118] width 25 height 10
type input "6000"
click at [168, 136] on div "0" at bounding box center [158, 138] width 111 height 10
click at [167, 136] on div "0" at bounding box center [158, 138] width 111 height 10
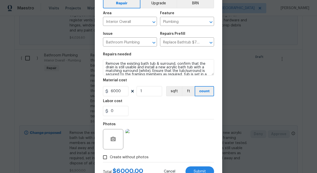
scroll to position [46, 0]
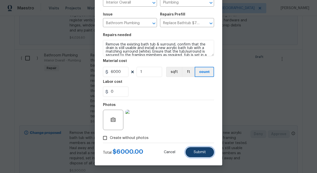
click at [205, 156] on button "Submit" at bounding box center [199, 152] width 29 height 10
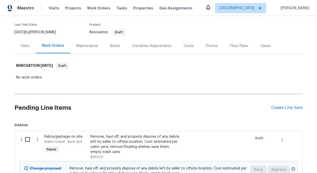
scroll to position [0, 0]
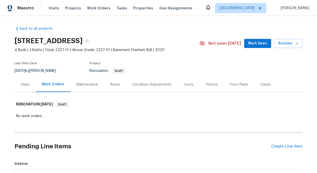
click at [185, 85] on div "Costs" at bounding box center [189, 84] width 10 height 5
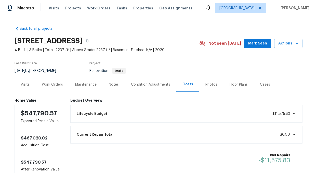
scroll to position [36, 0]
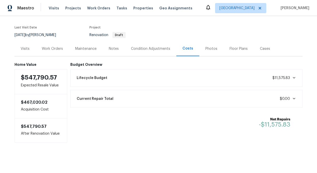
click at [53, 48] on div "Work Orders" at bounding box center [52, 48] width 21 height 5
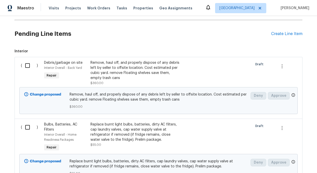
scroll to position [121, 0]
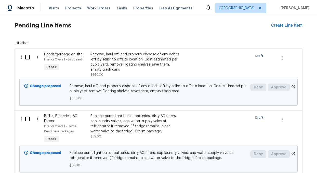
click at [26, 56] on input "checkbox" at bounding box center [29, 57] width 15 height 11
checkbox input "true"
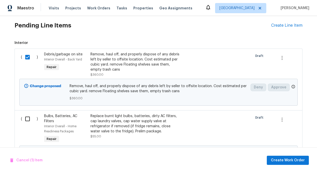
click at [28, 120] on input "checkbox" at bounding box center [29, 119] width 15 height 11
checkbox input "true"
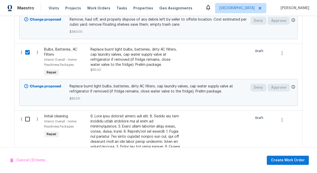
click at [28, 120] on input "checkbox" at bounding box center [29, 119] width 15 height 11
checkbox input "true"
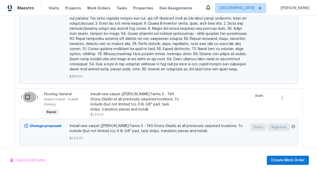
click at [28, 93] on input "checkbox" at bounding box center [29, 97] width 15 height 11
checkbox input "true"
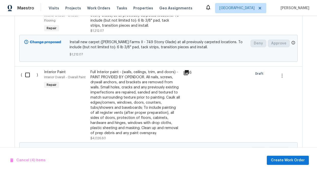
scroll to position [535, 0]
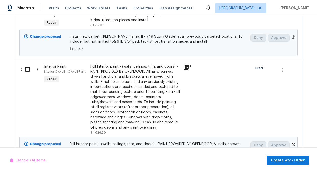
click at [28, 64] on input "checkbox" at bounding box center [29, 69] width 15 height 11
checkbox input "true"
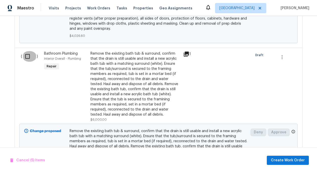
click at [27, 53] on input "checkbox" at bounding box center [29, 56] width 15 height 11
checkbox input "true"
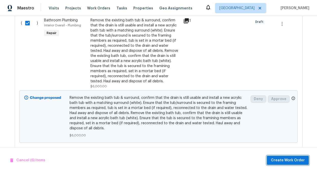
click at [286, 161] on span "Create Work Order" at bounding box center [288, 161] width 34 height 6
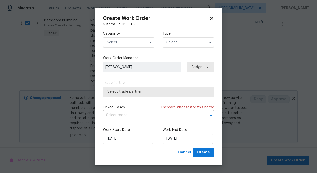
click at [127, 41] on input "text" at bounding box center [128, 42] width 51 height 10
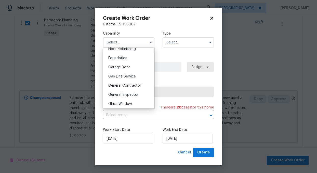
scroll to position [211, 0]
click at [125, 85] on span "General Contractor" at bounding box center [124, 86] width 33 height 4
type input "General Contractor"
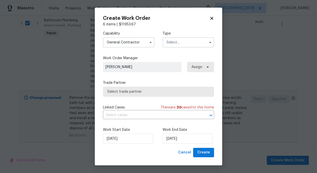
click at [191, 42] on input "text" at bounding box center [188, 42] width 51 height 10
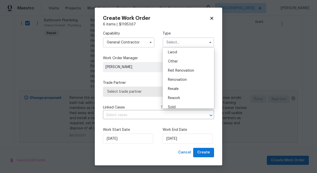
scroll to position [61, 0]
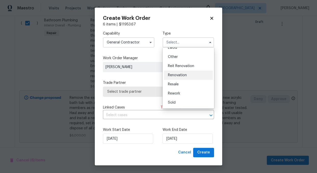
click at [180, 74] on span "Renovation" at bounding box center [177, 76] width 19 height 4
type input "Renovation"
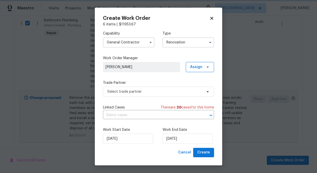
scroll to position [0, 0]
click at [140, 93] on span "Select trade partner" at bounding box center [154, 91] width 95 height 5
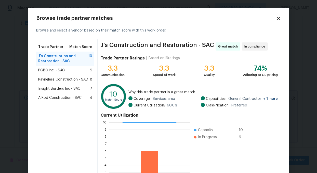
scroll to position [51, 0]
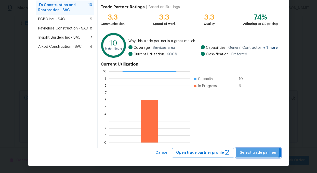
click at [259, 152] on span "Select trade partner" at bounding box center [258, 153] width 37 height 6
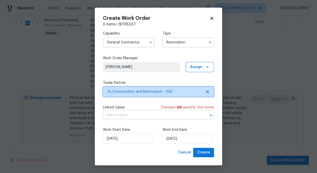
scroll to position [0, 0]
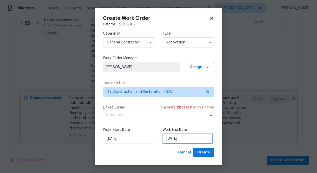
click at [197, 139] on input "10/15/2025" at bounding box center [188, 139] width 50 height 10
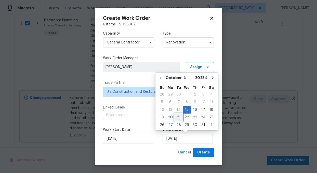
click at [179, 117] on div "21" at bounding box center [178, 117] width 8 height 7
type input "10/21/2025"
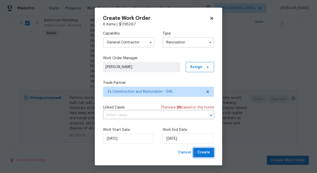
click at [203, 154] on span "Create" at bounding box center [203, 153] width 13 height 6
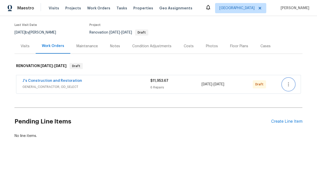
click at [289, 84] on icon "button" at bounding box center [288, 85] width 6 height 6
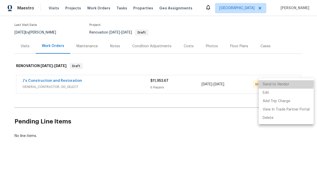
click at [281, 84] on li "Send to Vendor" at bounding box center [286, 84] width 55 height 8
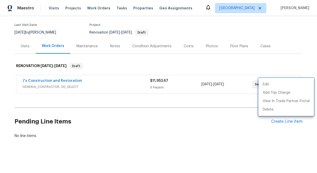
click at [43, 82] on div at bounding box center [158, 86] width 317 height 173
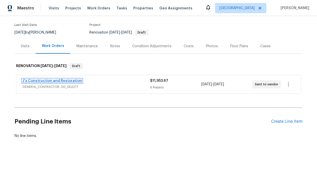
click at [51, 81] on link "J's Construction and Restoration" at bounding box center [52, 81] width 60 height 4
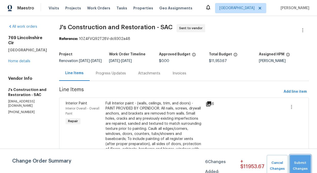
click at [301, 167] on span "Submit Changes" at bounding box center [300, 166] width 16 height 12
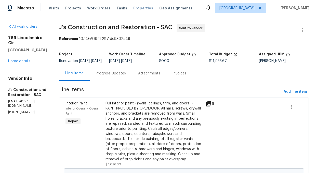
click at [141, 8] on span "Properties" at bounding box center [143, 8] width 20 height 5
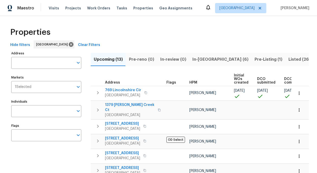
click at [199, 60] on span "In-reno (6)" at bounding box center [220, 59] width 56 height 7
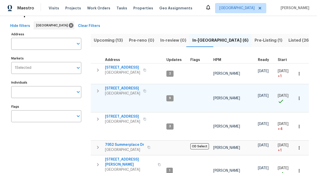
scroll to position [24, 0]
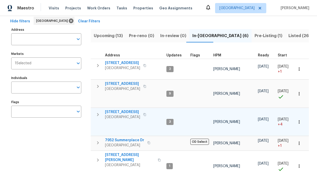
click at [117, 113] on span "192 Creekside Cir" at bounding box center [122, 112] width 35 height 5
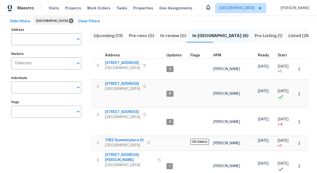
click at [107, 36] on span "Upcoming (13)" at bounding box center [108, 35] width 29 height 7
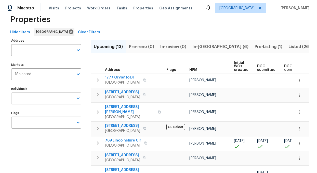
click at [28, 101] on input "Individuals" at bounding box center [42, 99] width 62 height 12
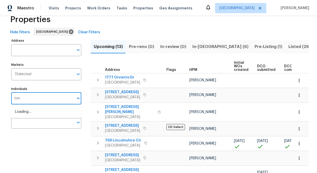
type input "toni"
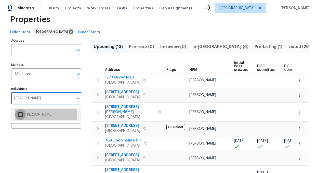
click at [24, 114] on input "checkbox" at bounding box center [20, 115] width 11 height 11
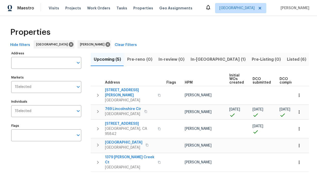
click at [19, 44] on span "Hide filters" at bounding box center [20, 45] width 20 height 6
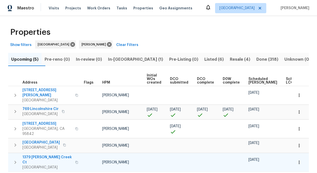
click at [41, 155] on span "1379 Jacoby Creek Ct" at bounding box center [47, 160] width 50 height 10
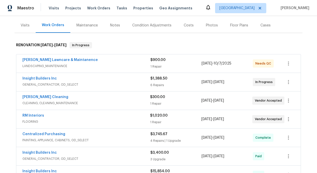
scroll to position [61, 0]
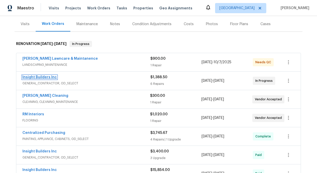
click at [38, 78] on link "Insight Builders Inc" at bounding box center [39, 78] width 34 height 4
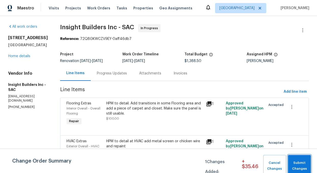
click at [294, 167] on span "Submit Changes" at bounding box center [299, 166] width 18 height 12
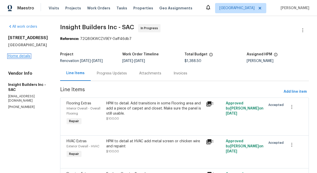
click at [19, 55] on link "Home details" at bounding box center [19, 57] width 22 height 4
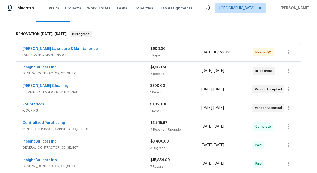
scroll to position [72, 0]
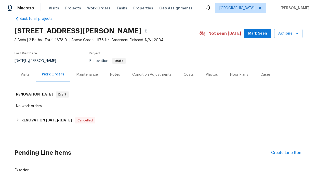
scroll to position [17, 0]
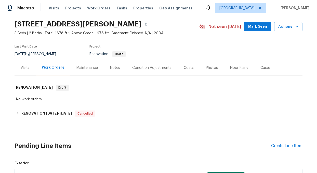
click at [189, 65] on div "Costs" at bounding box center [189, 67] width 10 height 5
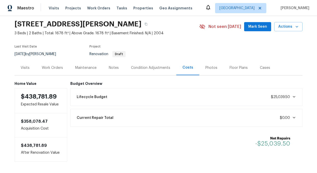
click at [154, 69] on div "Condition Adjustments" at bounding box center [150, 67] width 39 height 5
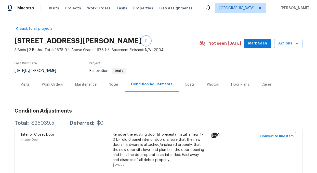
click at [147, 40] on icon "button" at bounding box center [145, 40] width 3 height 3
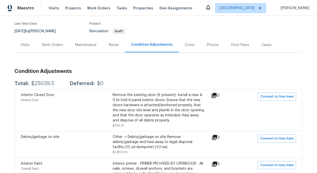
scroll to position [48, 0]
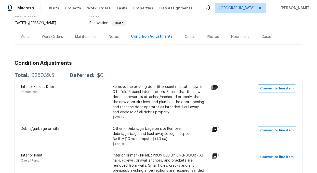
click at [216, 86] on icon at bounding box center [213, 87] width 5 height 5
click at [216, 88] on icon at bounding box center [214, 88] width 6 height 6
click at [138, 106] on div "Remove the existing door (if present). Install a new 4-0 bi-fold 6 panel interi…" at bounding box center [159, 100] width 92 height 31
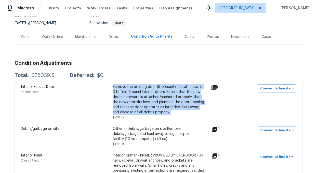
click at [138, 106] on div "Remove the existing door (if present). Install a new 4-0 bi-fold 6 panel interi…" at bounding box center [159, 100] width 92 height 31
copy div "Remove the existing door (if present). Install a new 4-0 bi-fold 6 panel interi…"
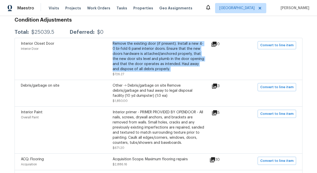
scroll to position [92, 0]
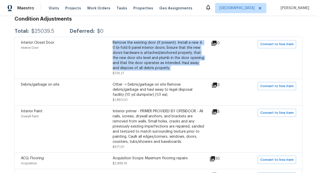
click at [217, 85] on icon at bounding box center [214, 85] width 5 height 5
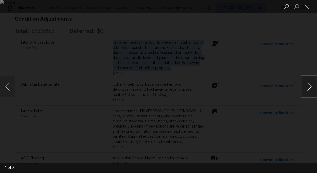
click at [312, 86] on button "Next image" at bounding box center [309, 87] width 15 height 20
click at [307, 6] on button "Close lightbox" at bounding box center [307, 6] width 10 height 9
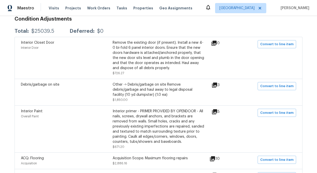
click at [145, 86] on div "Other -> Debris/garbage on site Remove debris/garbage and haul away to legal di…" at bounding box center [159, 89] width 92 height 15
click at [142, 91] on div "Other -> Debris/garbage on site Remove debris/garbage and haul away to legal di…" at bounding box center [159, 89] width 92 height 15
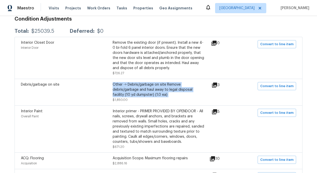
click at [142, 91] on div "Other -> Debris/garbage on site Remove debris/garbage and haul away to legal di…" at bounding box center [159, 89] width 92 height 15
copy div "Other -> Debris/garbage on site Remove debris/garbage and haul away to legal di…"
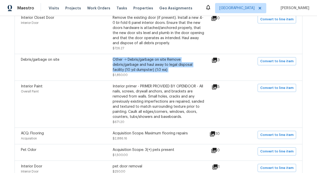
scroll to position [120, 0]
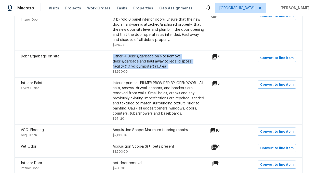
click at [218, 84] on icon at bounding box center [214, 84] width 6 height 6
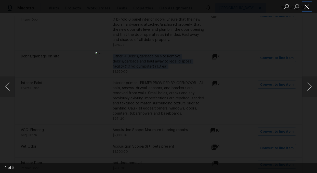
click at [309, 6] on button "Close lightbox" at bounding box center [307, 6] width 10 height 9
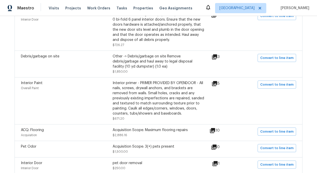
click at [140, 101] on div "Interior primer - PRIMER PROVIDED BY OPENDOOR - All nails, screws, drywall anch…" at bounding box center [159, 99] width 92 height 36
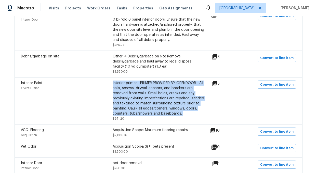
click at [140, 101] on div "Interior primer - PRIMER PROVIDED BY OPENDOOR - All nails, screws, drywall anch…" at bounding box center [159, 99] width 92 height 36
copy div "Interior primer - PRIMER PROVIDED BY OPENDOOR - All nails, screws, drywall anch…"
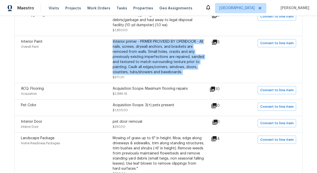
scroll to position [164, 0]
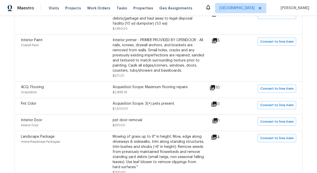
click at [140, 87] on div "Acquisition Scope: Maximum flooring repairs" at bounding box center [159, 87] width 92 height 5
copy div "Acquisition Scope: Maximum flooring repairs"
click at [139, 104] on div "Acquisition Scope: 3(+) pets present" at bounding box center [159, 103] width 92 height 5
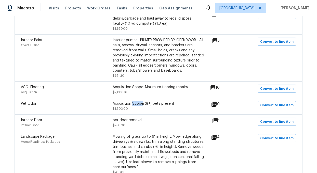
click at [139, 104] on div "Acquisition Scope: 3(+) pets present" at bounding box center [159, 103] width 92 height 5
copy div "Acquisition Scope: 3(+) pets present"
click at [218, 121] on icon at bounding box center [214, 120] width 5 height 5
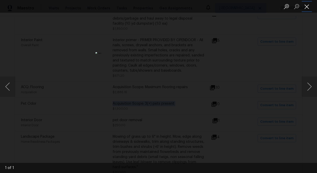
click at [307, 6] on button "Close lightbox" at bounding box center [307, 6] width 10 height 9
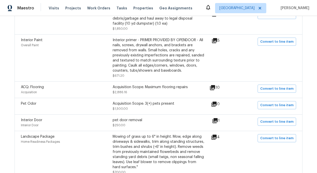
click at [126, 121] on div "pet door removal" at bounding box center [159, 120] width 92 height 5
copy div "pet door removal"
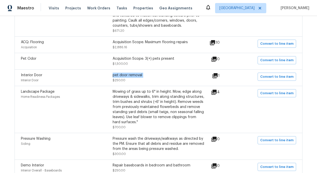
scroll to position [210, 0]
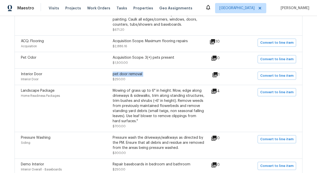
click at [147, 113] on div "Mowing of grass up to 6" in height. Mow, edge along driveways & sidewalks, trim…" at bounding box center [159, 106] width 92 height 36
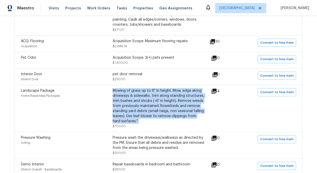
click at [147, 113] on div "Mowing of grass up to 6" in height. Mow, edge along driveways & sidewalks, trim…" at bounding box center [159, 106] width 92 height 36
copy div "Mowing of grass up to 6" in height. Mow, edge along driveways & sidewalks, trim…"
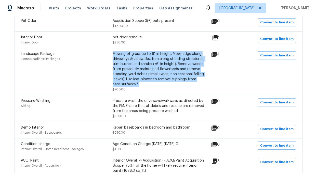
scroll to position [263, 0]
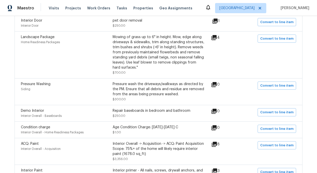
click at [149, 91] on div "Pressure wash the driveways/walkways as directed by the PM. Ensure that all deb…" at bounding box center [159, 89] width 92 height 15
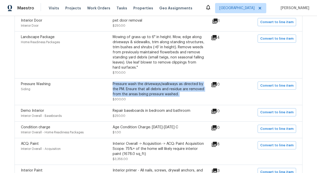
click at [149, 91] on div "Pressure wash the driveways/walkways as directed by the PM. Ensure that all deb…" at bounding box center [159, 89] width 92 height 15
copy div "Pressure wash the driveways/walkways as directed by the PM. Ensure that all deb…"
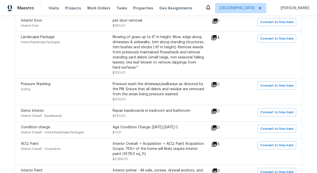
click at [156, 112] on div "Repair baseboards in bedroom and bathroom" at bounding box center [159, 111] width 92 height 5
copy div "Repair baseboards in bedroom and bathroom"
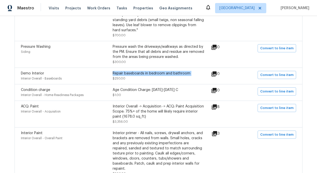
scroll to position [303, 0]
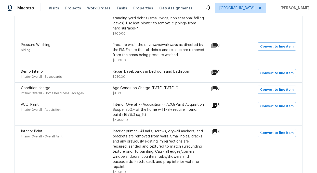
click at [145, 112] on div "Interior Overall -> Acquisition -> ACQ: Paint Acquisition Scope: 75%+ of the ho…" at bounding box center [159, 109] width 92 height 15
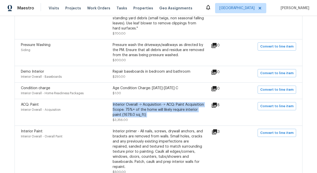
click at [145, 112] on div "Interior Overall -> Acquisition -> ACQ: Paint Acquisition Scope: 75%+ of the ho…" at bounding box center [159, 109] width 92 height 15
copy div "Interior Overall -> Acquisition -> ACQ: Paint Acquisition Scope: 75%+ of the ho…"
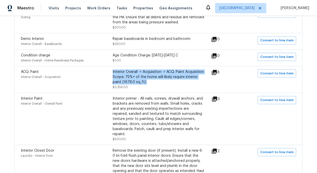
scroll to position [336, 0]
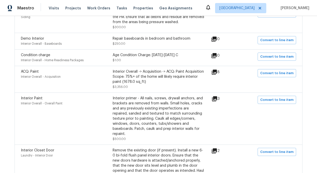
click at [145, 119] on div "Interior primer - All nails, screws, drywall anchors, and brackets are removed …" at bounding box center [159, 116] width 92 height 41
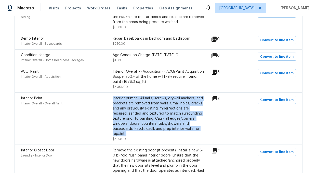
click at [145, 119] on div "Interior primer - All nails, screws, drywall anchors, and brackets are removed …" at bounding box center [159, 116] width 92 height 41
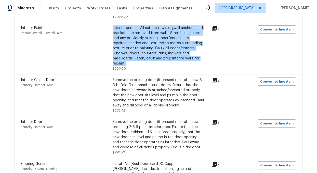
scroll to position [409, 0]
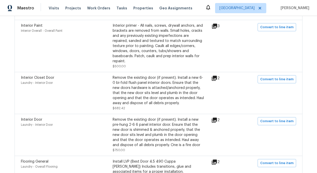
click at [140, 89] on div "Remove the existing door (if present). Install a new 6-0 bi-fold flush panel in…" at bounding box center [159, 90] width 92 height 31
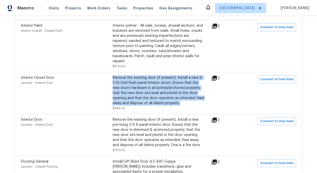
click at [140, 89] on div "Remove the existing door (if present). Install a new 6-0 bi-fold flush panel in…" at bounding box center [159, 90] width 92 height 31
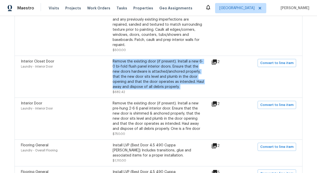
scroll to position [426, 0]
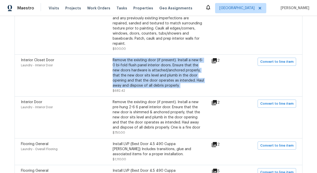
click at [217, 100] on icon at bounding box center [214, 102] width 5 height 5
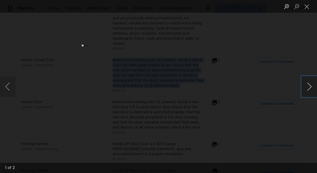
click at [310, 86] on button "Next image" at bounding box center [309, 87] width 15 height 20
click at [307, 5] on button "Close lightbox" at bounding box center [307, 6] width 10 height 9
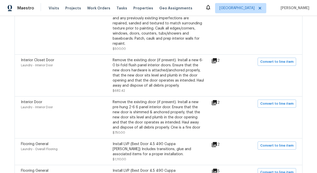
click at [133, 111] on div "Remove the existing door (if present). Install a new pre-hung 2-6 6 panel inter…" at bounding box center [159, 115] width 92 height 31
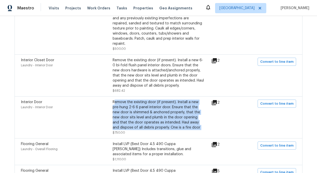
click at [133, 111] on div "Remove the existing door (if present). Install a new pre-hung 2-6 6 panel inter…" at bounding box center [159, 115] width 92 height 31
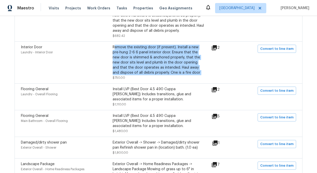
scroll to position [482, 0]
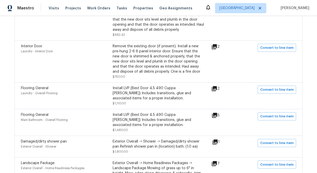
click at [143, 90] on div "Install LVP (Best Door 4.5 490 Cuppa [PERSON_NAME]) Includes transitions, glue …" at bounding box center [159, 93] width 92 height 15
click at [137, 89] on div "Install LVP (Best Door 4.5 490 Cuppa [PERSON_NAME]) Includes transitions, glue …" at bounding box center [159, 93] width 92 height 15
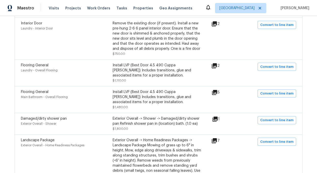
scroll to position [503, 0]
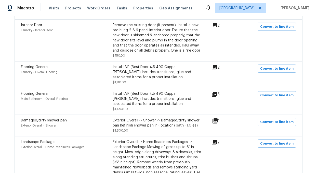
click at [131, 68] on div "Install LVP (Best Door 4.5 490 Cuppa [PERSON_NAME]) Includes transitions, glue …" at bounding box center [159, 72] width 92 height 15
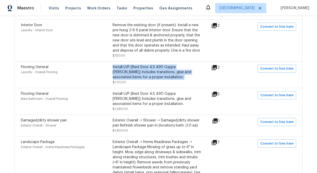
click at [131, 68] on div "Install LVP (Best Door 4.5 490 Cuppa [PERSON_NAME]) Includes transitions, glue …" at bounding box center [159, 72] width 92 height 15
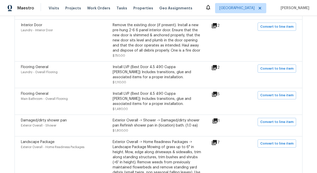
click at [129, 98] on div "Install LVP (Best Door 4.5 490 Cuppa [PERSON_NAME]) Includes transitions, glue …" at bounding box center [159, 98] width 92 height 15
click at [149, 93] on div "Install LVP (Best Door 4.5 490 Cuppa [PERSON_NAME]) Includes transitions, glue …" at bounding box center [159, 98] width 92 height 15
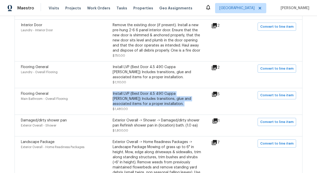
click at [149, 93] on div "Install LVP (Best Door 4.5 490 Cuppa [PERSON_NAME]) Includes transitions, glue …" at bounding box center [159, 98] width 92 height 15
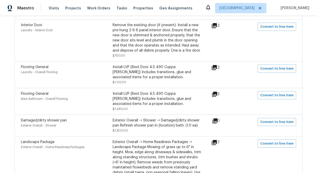
click at [153, 119] on div "Exterior Overall -> Shower -> Damaged/dirty shower pan Refinish shower pan in (…" at bounding box center [159, 123] width 92 height 10
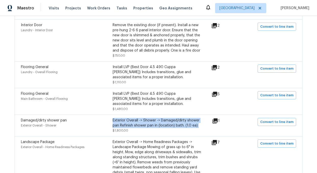
click at [153, 119] on div "Exterior Overall -> Shower -> Damaged/dirty shower pan Refinish shower pan in (…" at bounding box center [159, 123] width 92 height 10
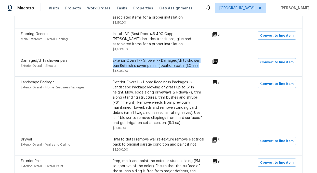
scroll to position [567, 0]
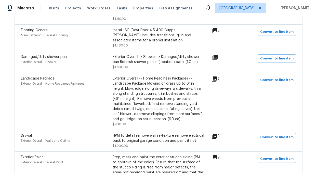
click at [143, 103] on div "Exterior Overall -> Home Readiness Packages -> Landscape Package Mowing of gras…" at bounding box center [159, 99] width 92 height 46
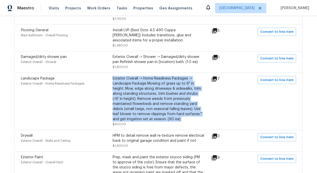
click at [143, 103] on div "Exterior Overall -> Home Readiness Packages -> Landscape Package Mowing of gras…" at bounding box center [159, 99] width 92 height 46
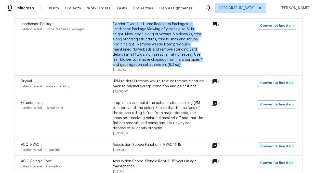
scroll to position [625, 0]
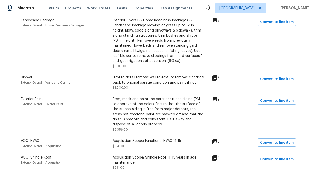
click at [143, 78] on div "HPM to detail remove wall re-texture remove electrical back to original garage …" at bounding box center [159, 80] width 92 height 10
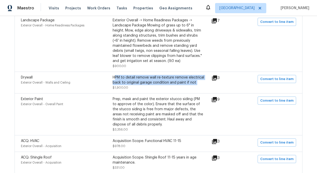
click at [143, 78] on div "HPM to detail remove wall re-texture remove electrical back to original garage …" at bounding box center [159, 80] width 92 height 10
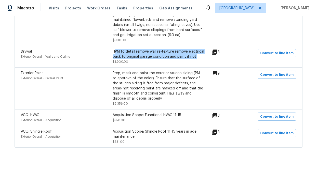
scroll to position [654, 0]
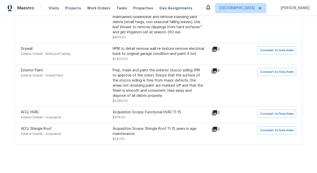
click at [142, 84] on div "Prep, mask and paint the exterior stucco siding (PM to approve of the color). E…" at bounding box center [159, 83] width 92 height 31
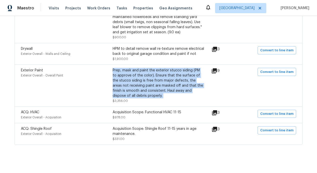
click at [142, 84] on div "Prep, mask and paint the exterior stucco siding (PM to approve of the color). E…" at bounding box center [159, 83] width 92 height 31
click at [167, 77] on div "Prep, mask and paint the exterior stucco siding (PM to approve of the color). E…" at bounding box center [159, 83] width 92 height 31
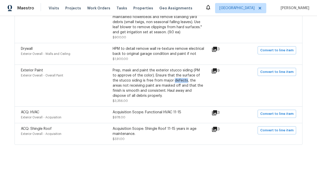
click at [167, 77] on div "Prep, mask and paint the exterior stucco siding (PM to approve of the color). E…" at bounding box center [159, 83] width 92 height 31
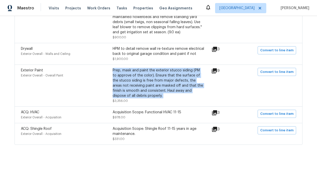
click at [167, 77] on div "Prep, mask and paint the exterior stucco siding (PM to approve of the color). E…" at bounding box center [159, 83] width 92 height 31
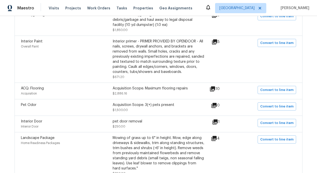
scroll to position [0, 0]
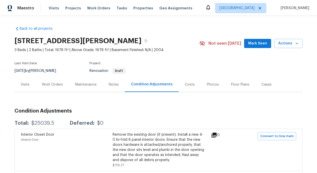
click at [117, 84] on div "Notes" at bounding box center [114, 84] width 10 height 5
